Goal: Navigation & Orientation: Find specific page/section

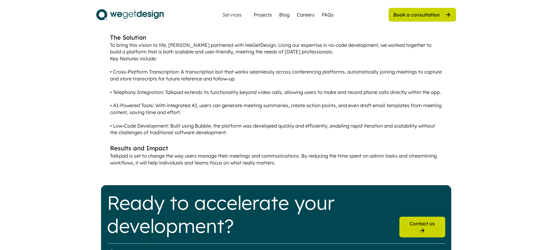
scroll to position [491, 0]
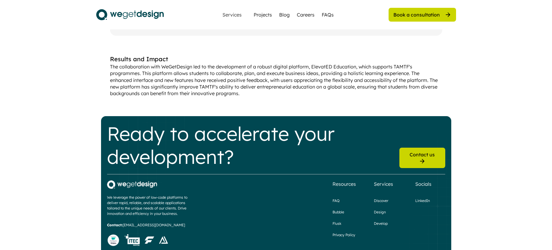
scroll to position [605, 0]
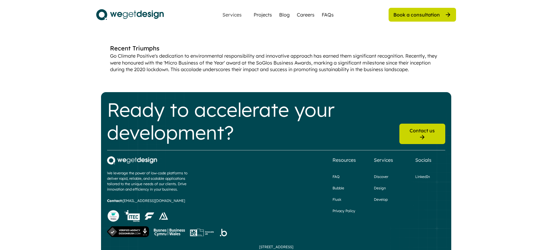
scroll to position [545, 0]
